Goal: Transaction & Acquisition: Purchase product/service

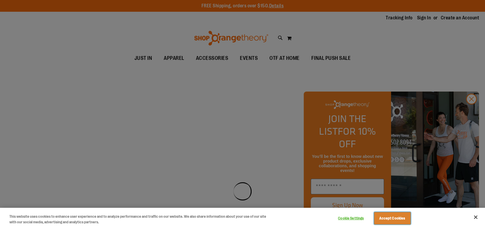
click at [385, 220] on button "Accept Cookies" at bounding box center [392, 218] width 37 height 12
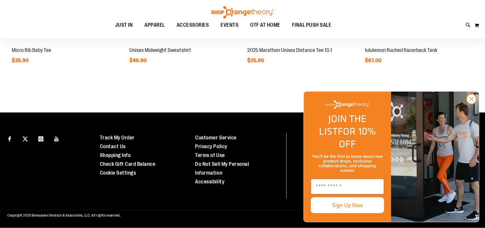
scroll to position [486, 0]
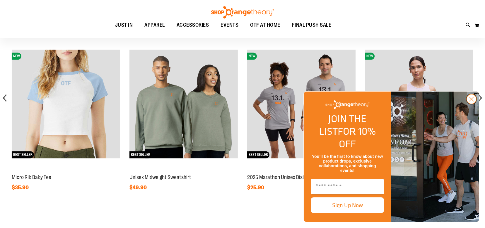
click at [473, 104] on circle "Close dialog" at bounding box center [472, 99] width 10 height 10
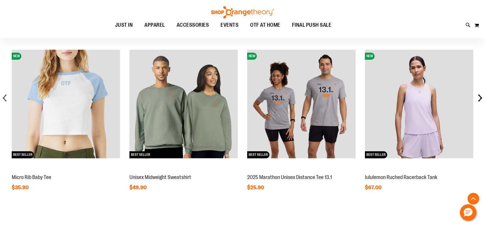
click at [478, 95] on div "next" at bounding box center [480, 98] width 12 height 12
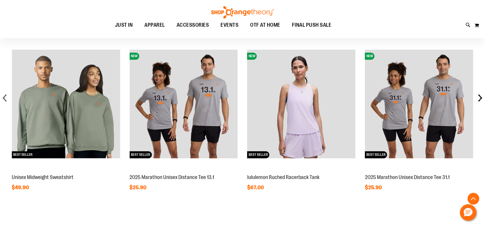
click at [478, 95] on div "next" at bounding box center [480, 98] width 12 height 12
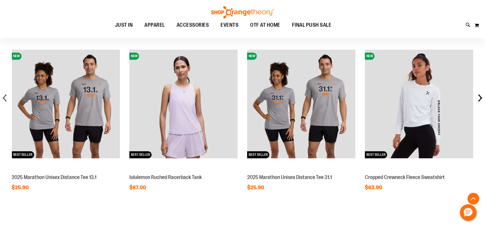
click at [480, 96] on div "next" at bounding box center [480, 98] width 12 height 12
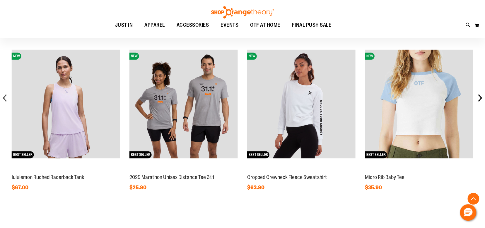
click at [480, 96] on div "next" at bounding box center [480, 98] width 12 height 12
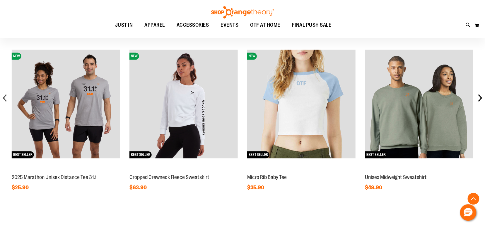
click at [480, 96] on div "next" at bounding box center [480, 98] width 12 height 12
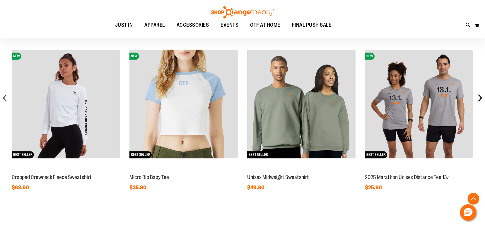
click at [480, 96] on div "next" at bounding box center [480, 98] width 12 height 12
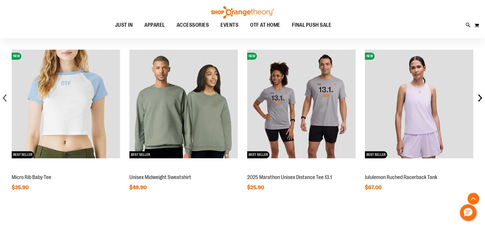
click at [480, 96] on div "next" at bounding box center [480, 98] width 12 height 12
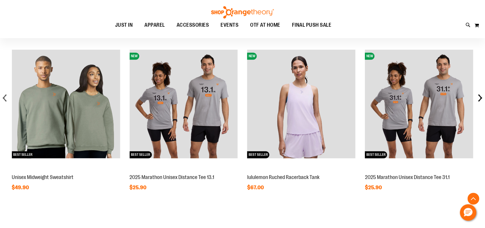
click at [480, 96] on div "next" at bounding box center [480, 98] width 12 height 12
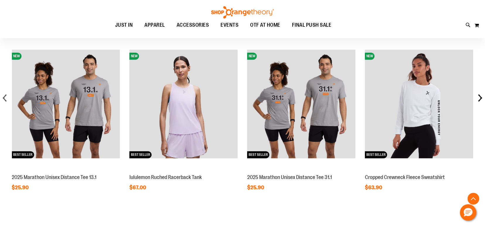
click at [480, 96] on div "next" at bounding box center [480, 98] width 12 height 12
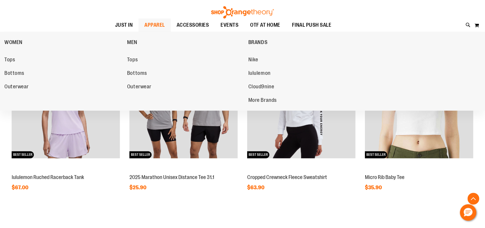
click at [151, 27] on span "APPAREL" at bounding box center [154, 24] width 21 height 13
click at [7, 61] on span "Tops" at bounding box center [9, 60] width 11 height 7
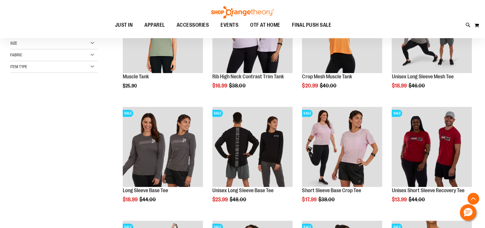
scroll to position [254, 0]
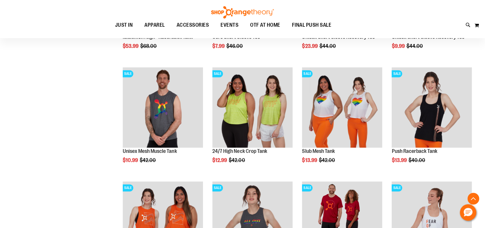
scroll to position [634, 0]
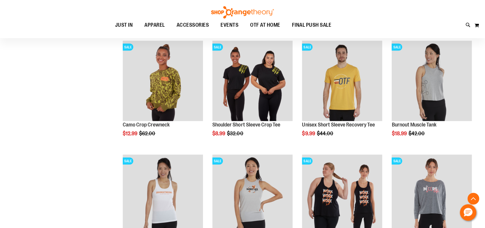
scroll to position [254, 0]
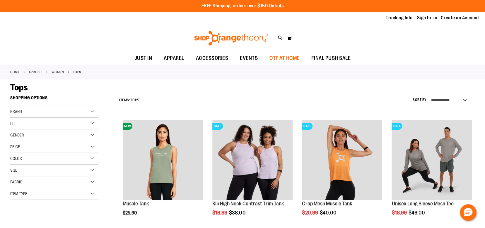
click at [286, 58] on span "OTF AT HOME" at bounding box center [284, 58] width 30 height 13
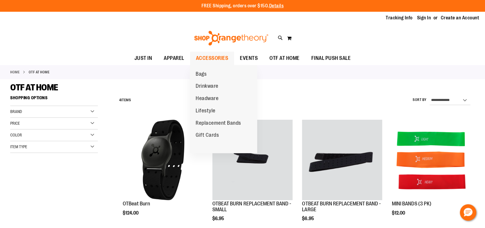
click at [207, 56] on span "ACCESSORIES" at bounding box center [212, 58] width 33 height 13
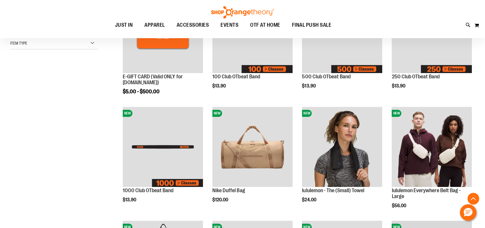
scroll to position [254, 0]
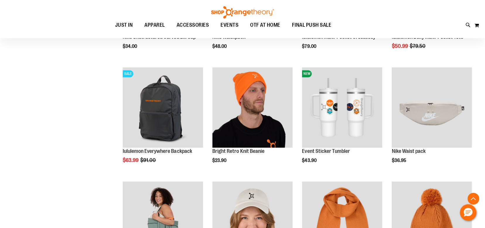
scroll to position [634, 0]
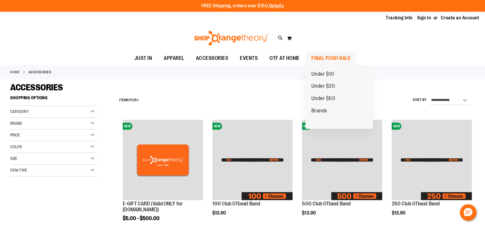
click at [334, 59] on span "FINAL PUSH SALE" at bounding box center [331, 58] width 40 height 13
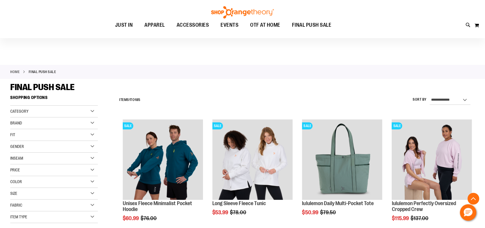
scroll to position [127, 0]
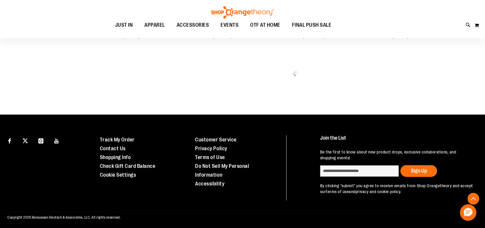
scroll to position [828, 0]
